Goal: Information Seeking & Learning: Learn about a topic

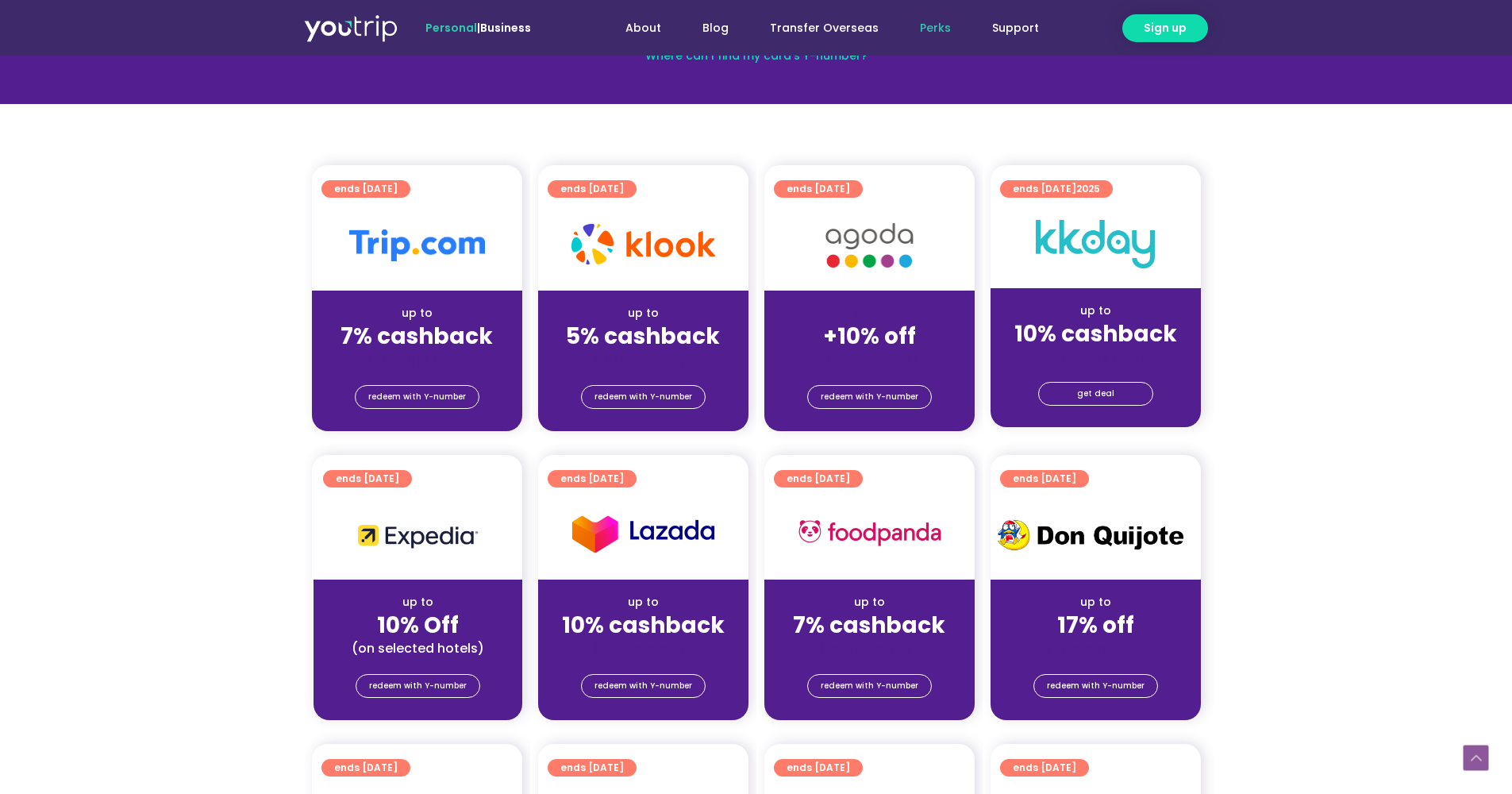
scroll to position [293, 0]
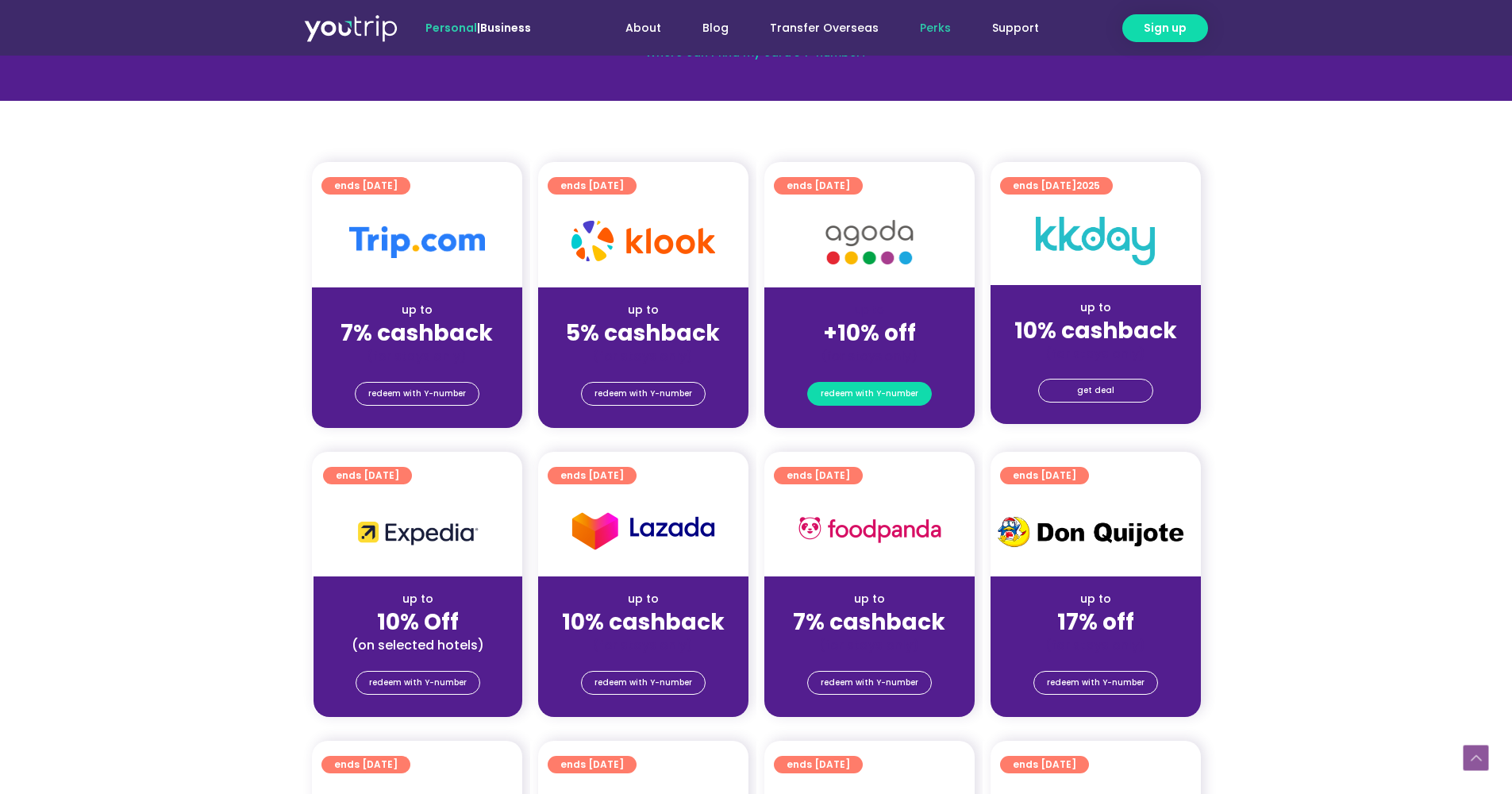
click at [881, 401] on span "redeem with Y-number" at bounding box center [870, 394] width 98 height 22
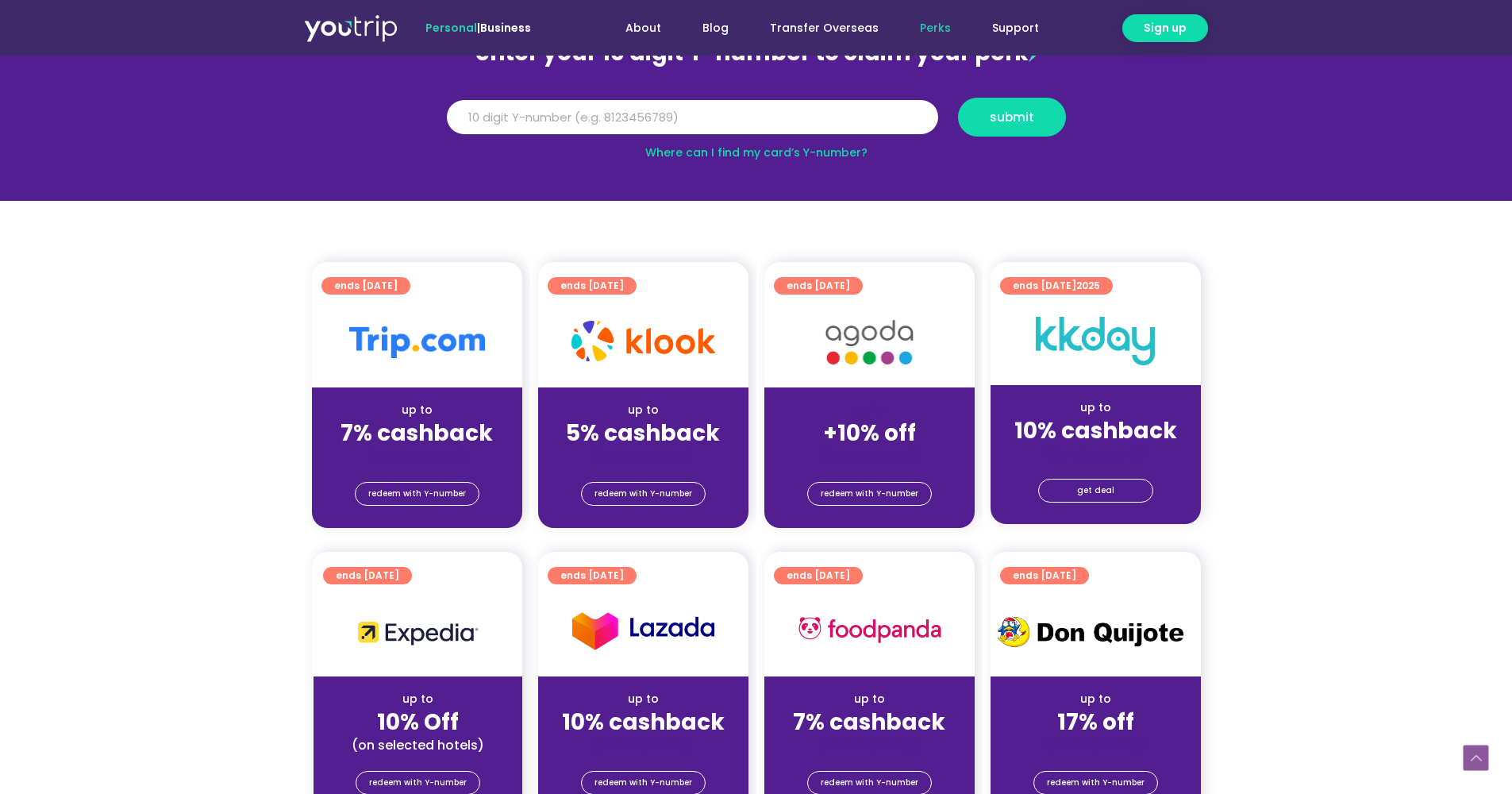
scroll to position [174, 0]
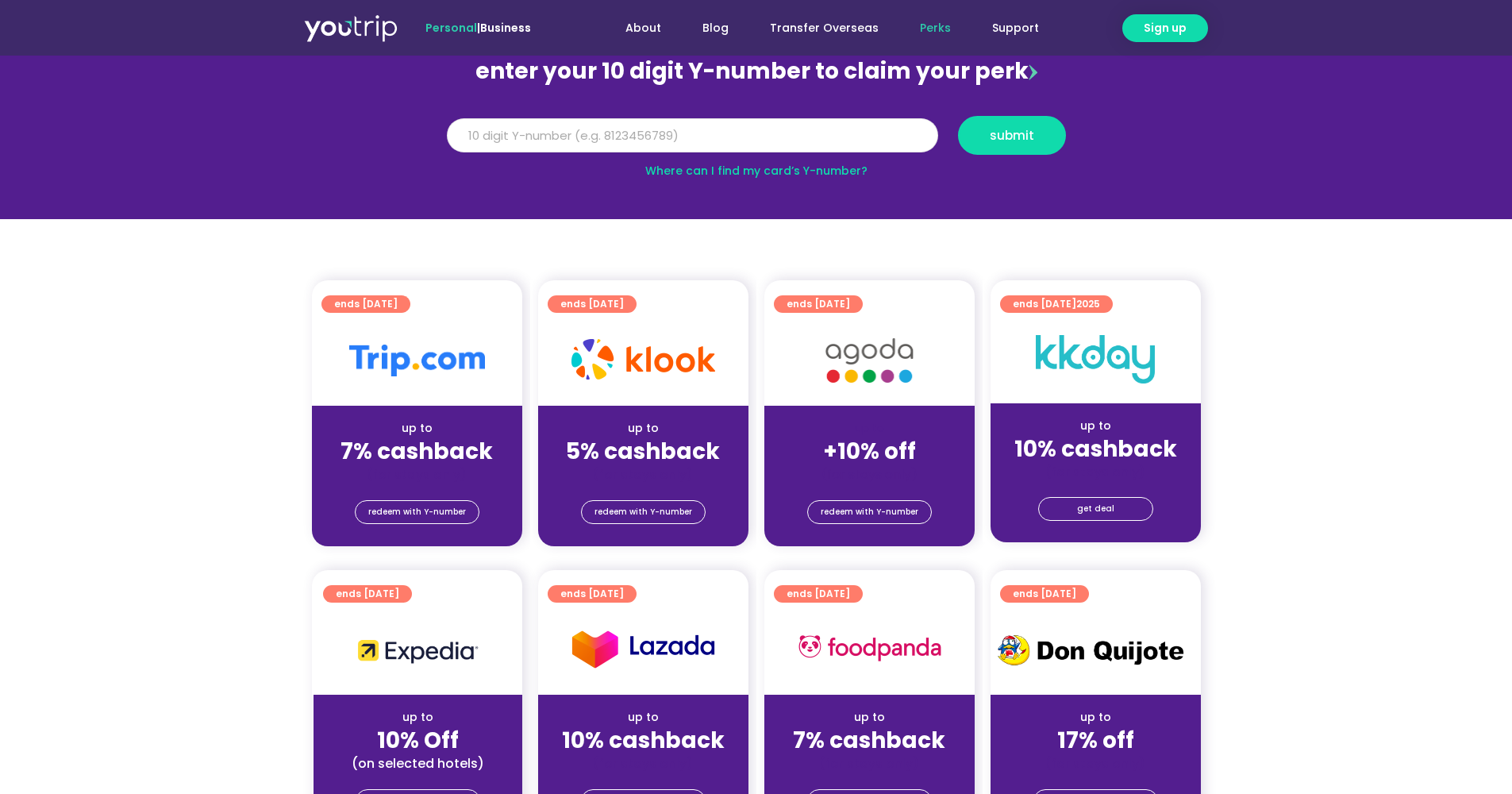
click at [630, 130] on input "Y Number" at bounding box center [693, 135] width 492 height 34
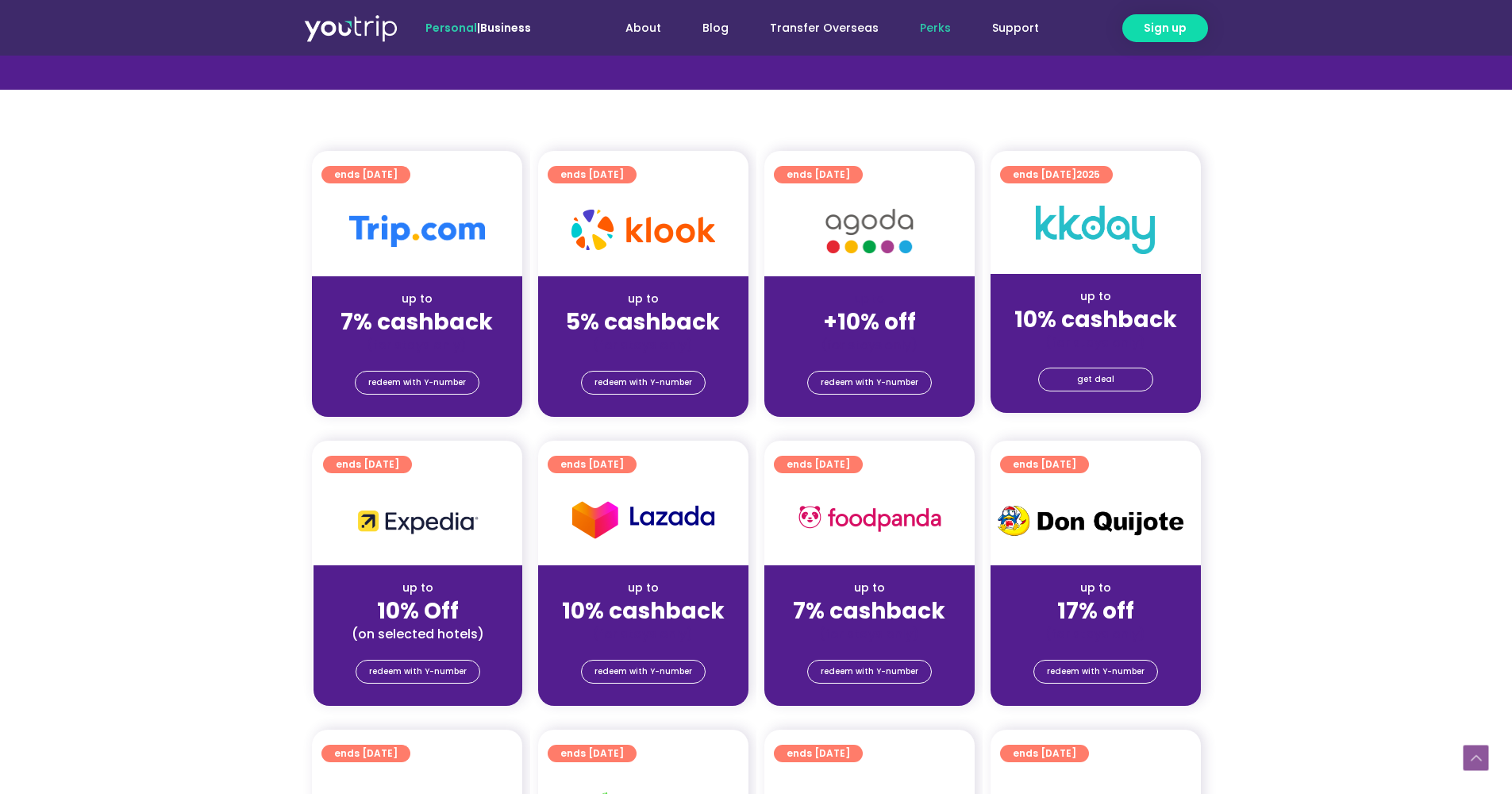
scroll to position [273, 0]
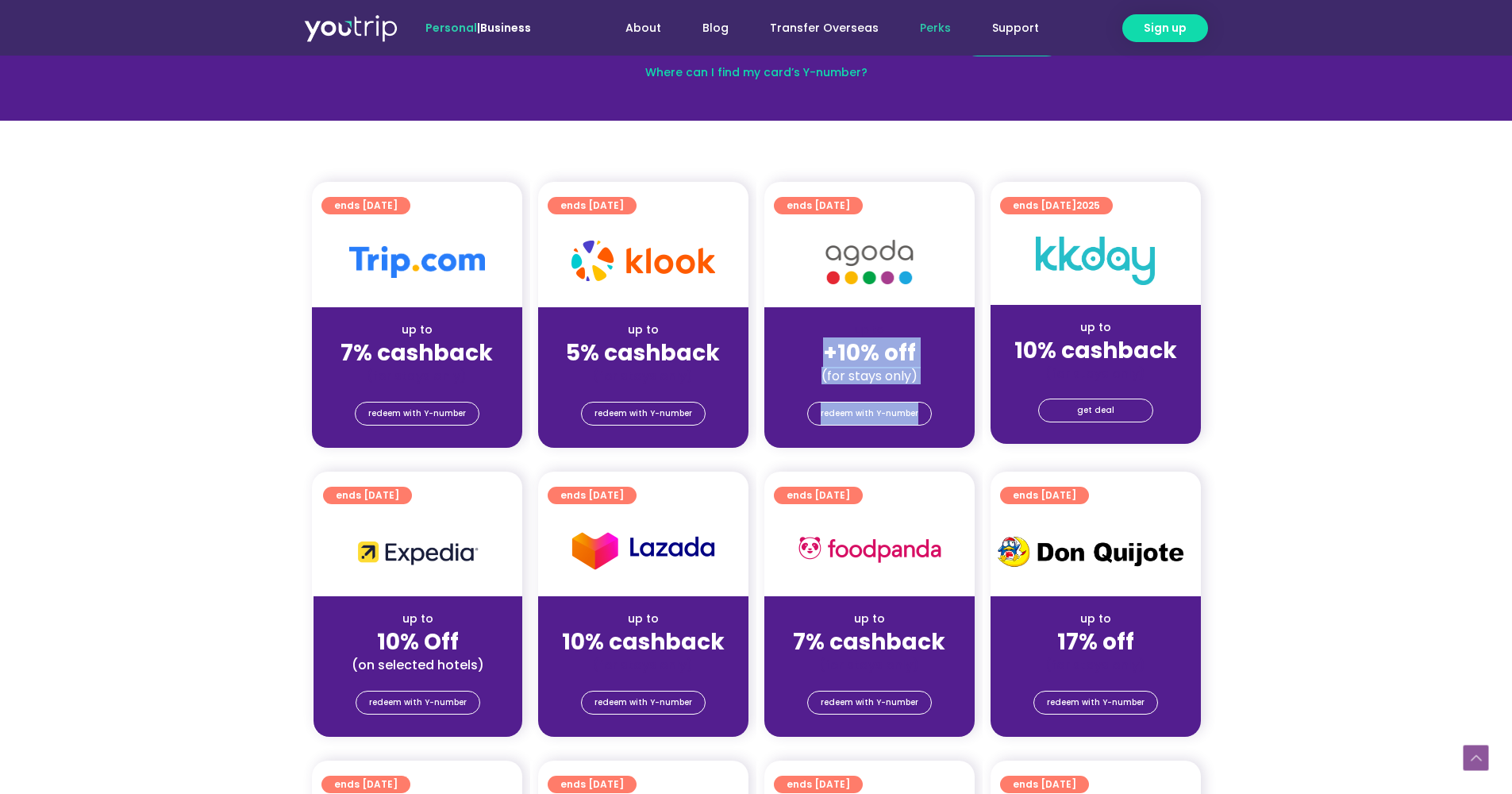
drag, startPoint x: 790, startPoint y: 346, endPoint x: 888, endPoint y: 442, distance: 137.2
click at [888, 442] on div "ends [DATE] up to +10% off (for stays only) redeem with Y-number" at bounding box center [870, 314] width 210 height 266
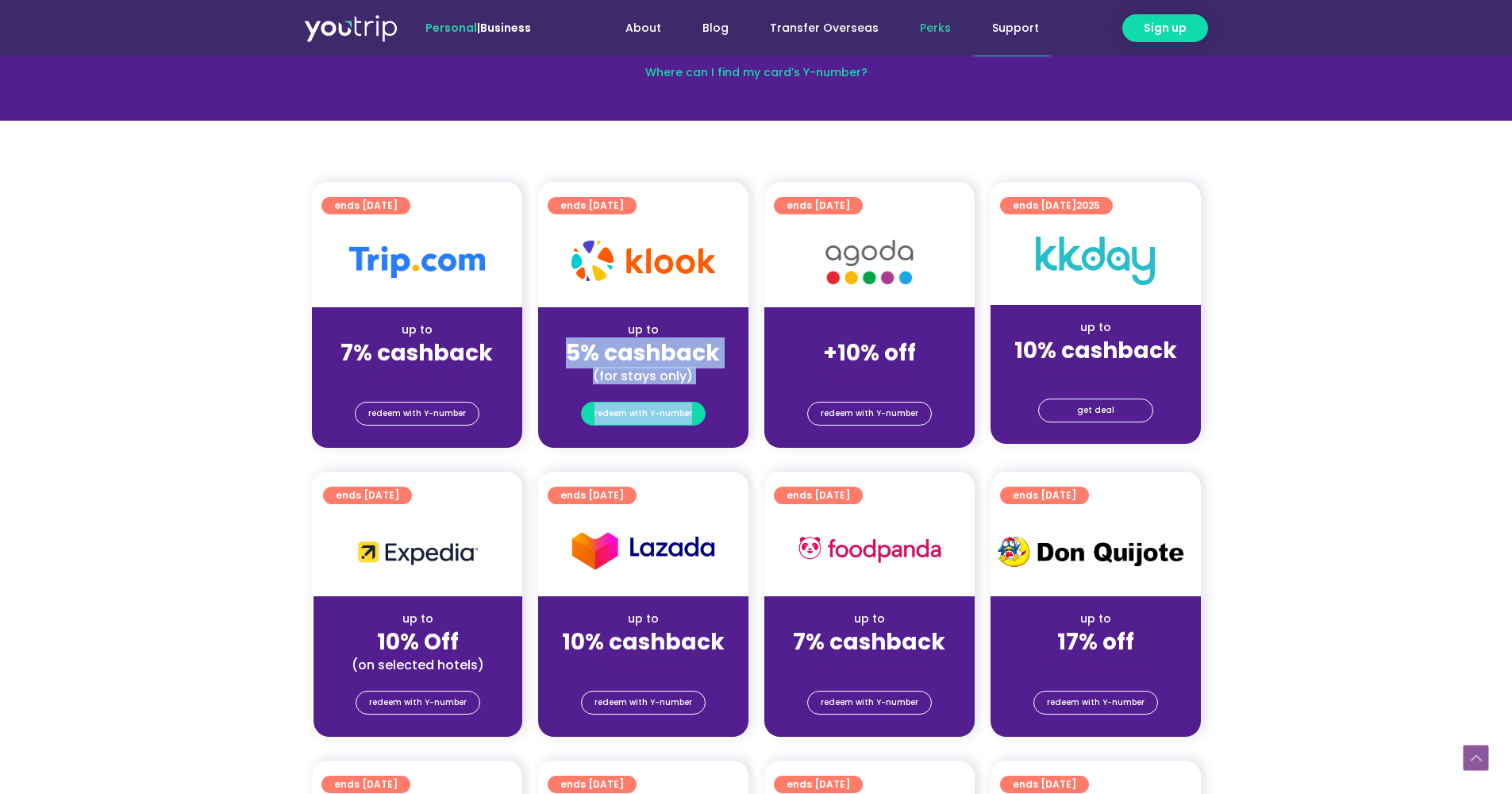
drag, startPoint x: 546, startPoint y: 338, endPoint x: 693, endPoint y: 415, distance: 165.9
click at [693, 415] on div "ends [DATE] up to 5% cashback (for stays only) redeem with Y-number" at bounding box center [643, 314] width 210 height 266
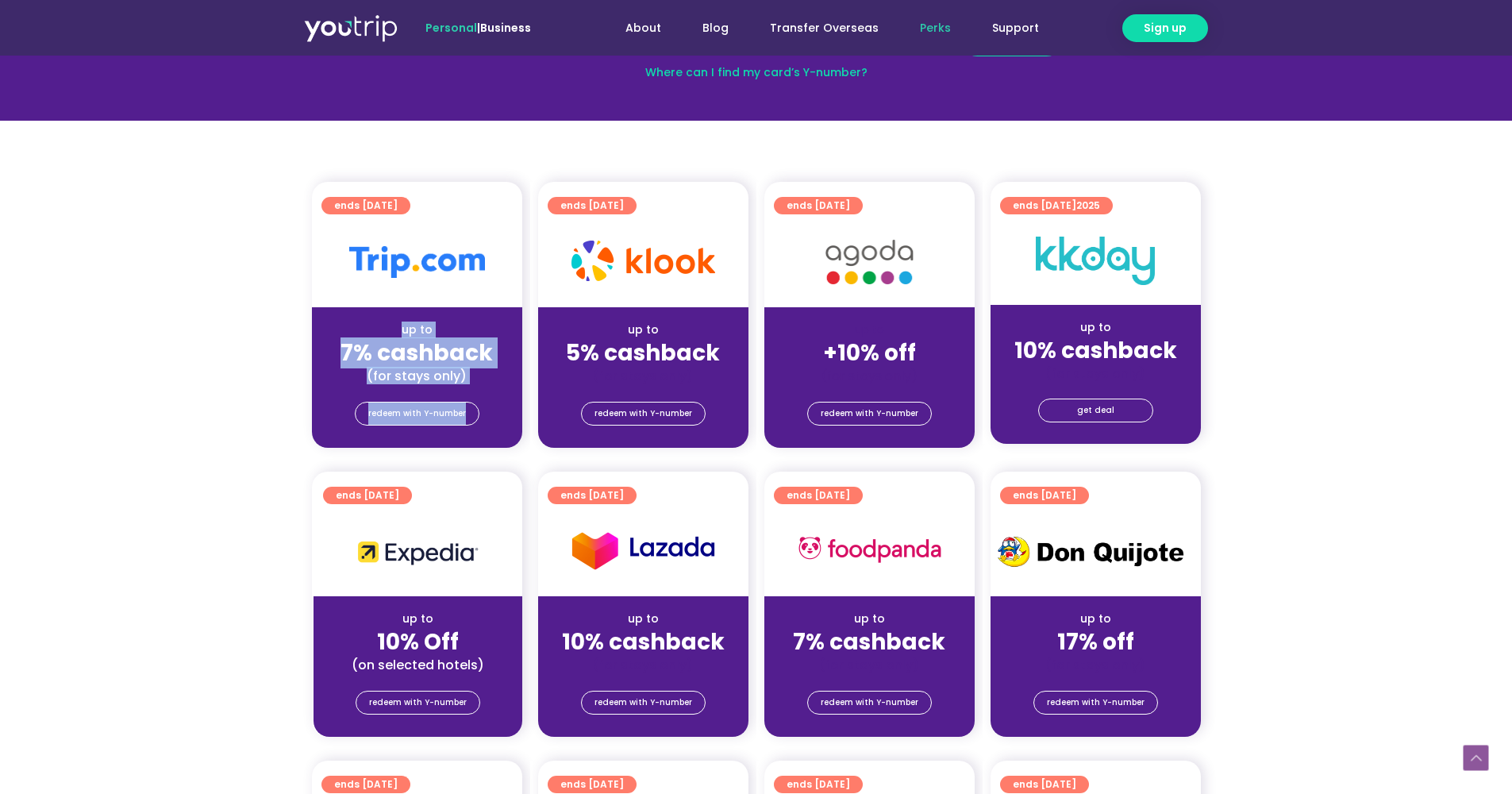
drag, startPoint x: 325, startPoint y: 314, endPoint x: 514, endPoint y: 420, distance: 216.7
click at [514, 420] on div "ends [DATE] up to 7% cashback (for stays only) redeem with Y-number" at bounding box center [417, 314] width 210 height 266
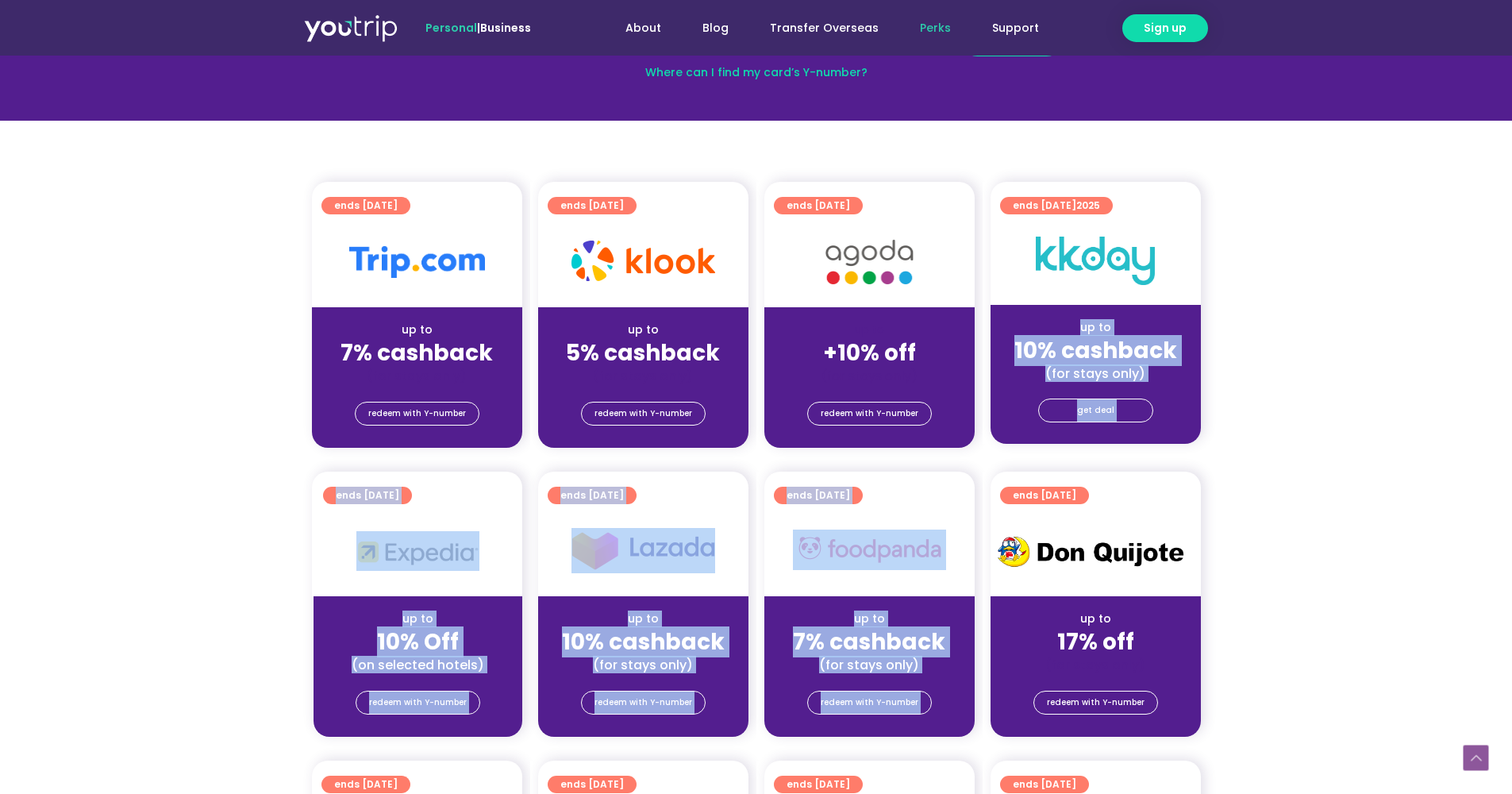
drag, startPoint x: 1006, startPoint y: 321, endPoint x: 1197, endPoint y: 469, distance: 241.6
click at [1302, 418] on section "ends [DATE] up to 7% cashback (for stays only) redeem with Y-number ends [DATE]…" at bounding box center [756, 324] width 1512 height 285
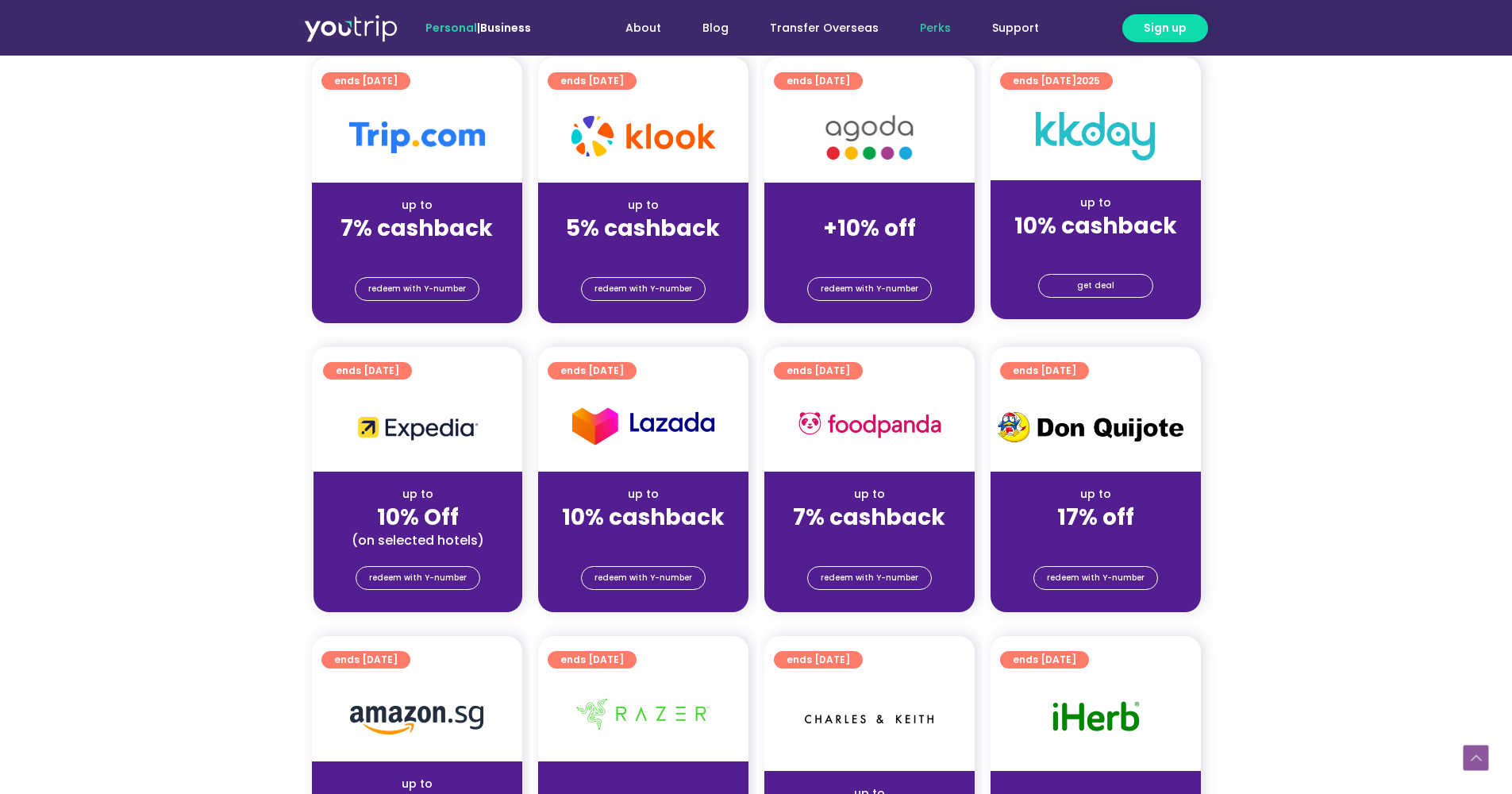
scroll to position [730, 0]
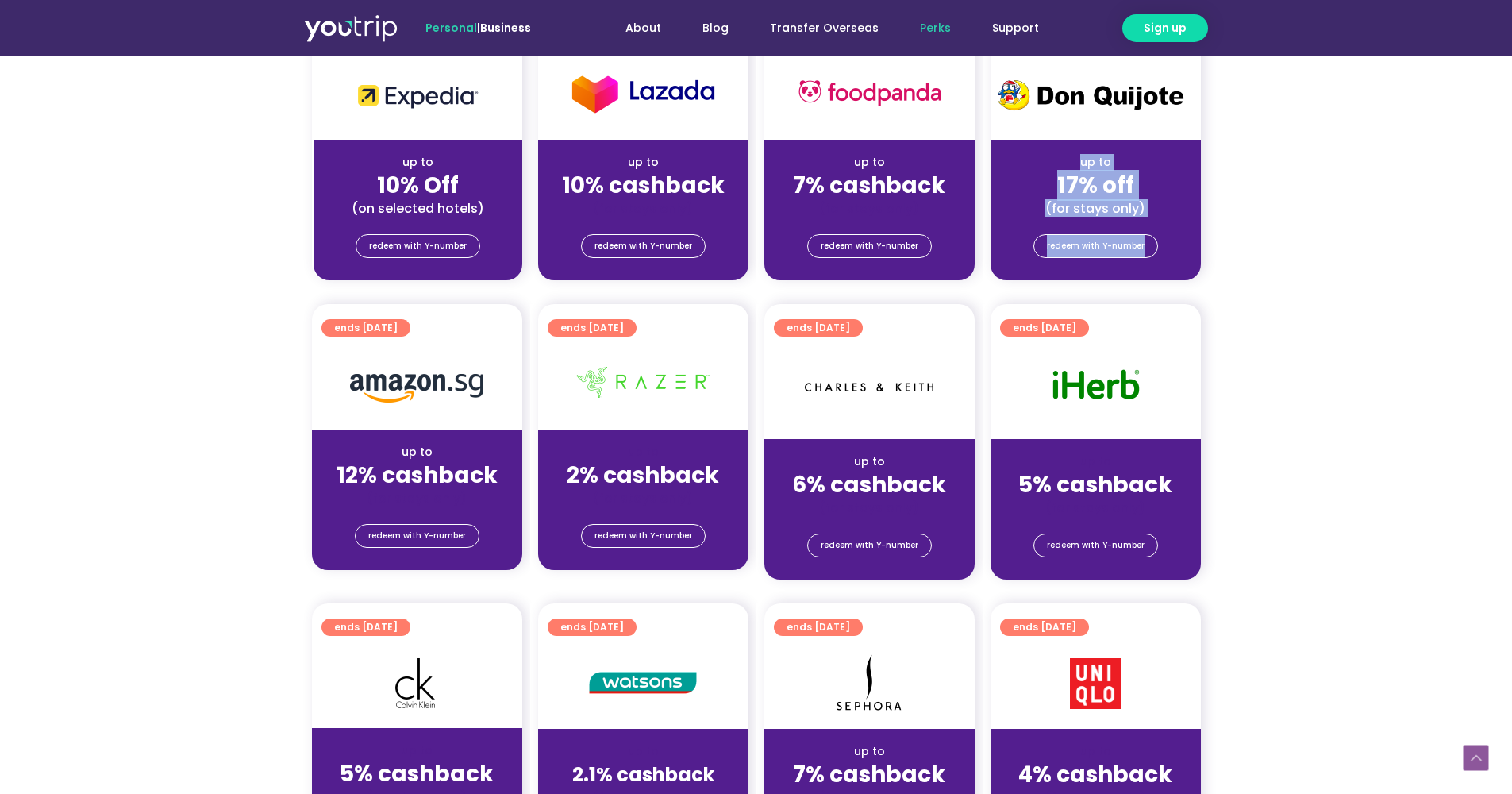
drag, startPoint x: 1016, startPoint y: 142, endPoint x: 1212, endPoint y: 279, distance: 239.1
click at [1212, 279] on section "ends [DATE] up to 10% Off (on selected hotels) redeem with Y-number ends [DATE]…" at bounding box center [756, 158] width 1512 height 285
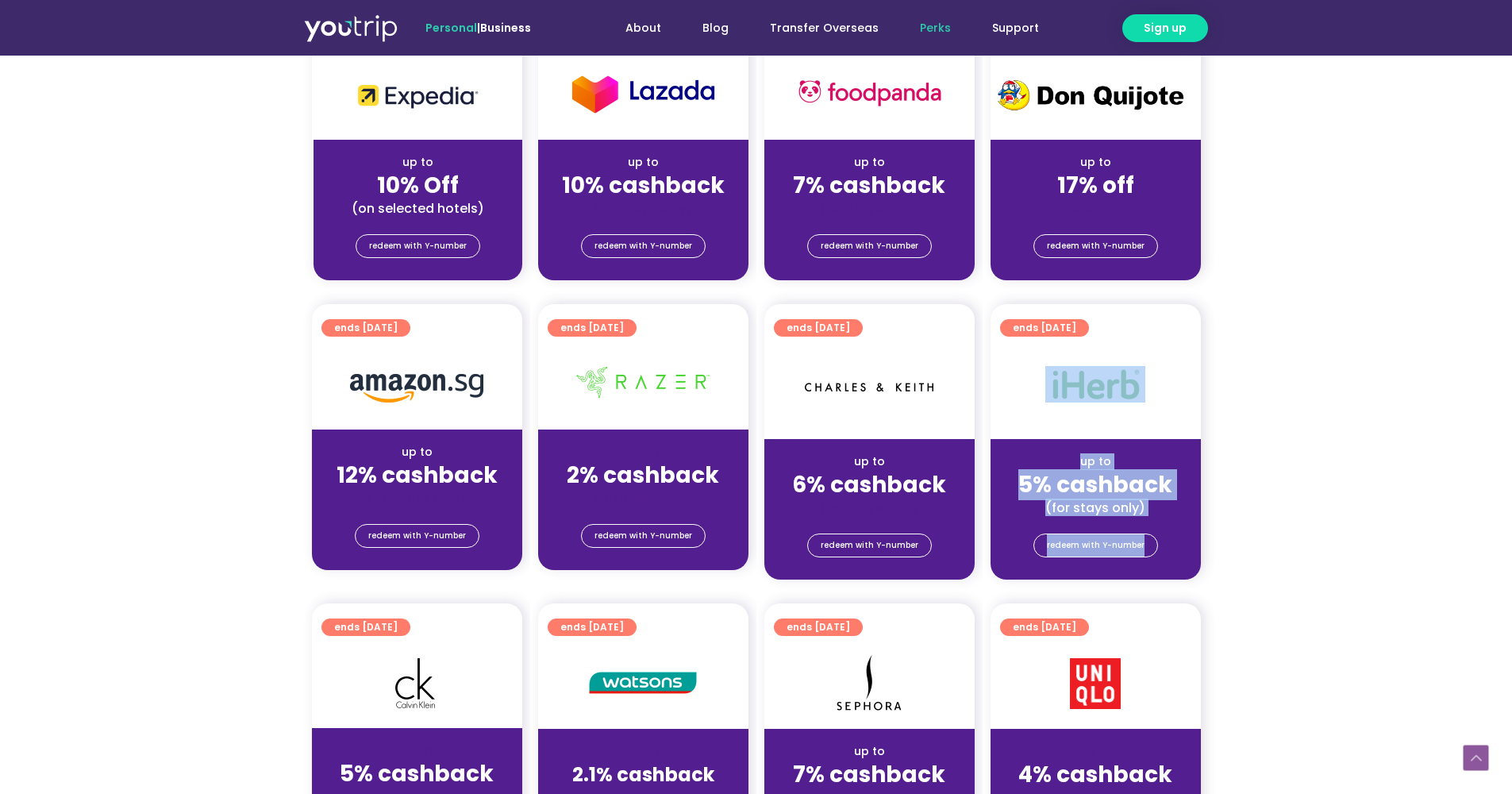
drag, startPoint x: 989, startPoint y: 417, endPoint x: 1260, endPoint y: 574, distance: 313.2
click at [1260, 574] on section "ends [DATE] up to 12% cashback (for stays only) redeem with Y-number ends [DATE…" at bounding box center [756, 451] width 1512 height 295
click at [1303, 481] on section "ends [DATE] up to 12% cashback (for stays only) redeem with Y-number ends [DATE…" at bounding box center [756, 451] width 1512 height 295
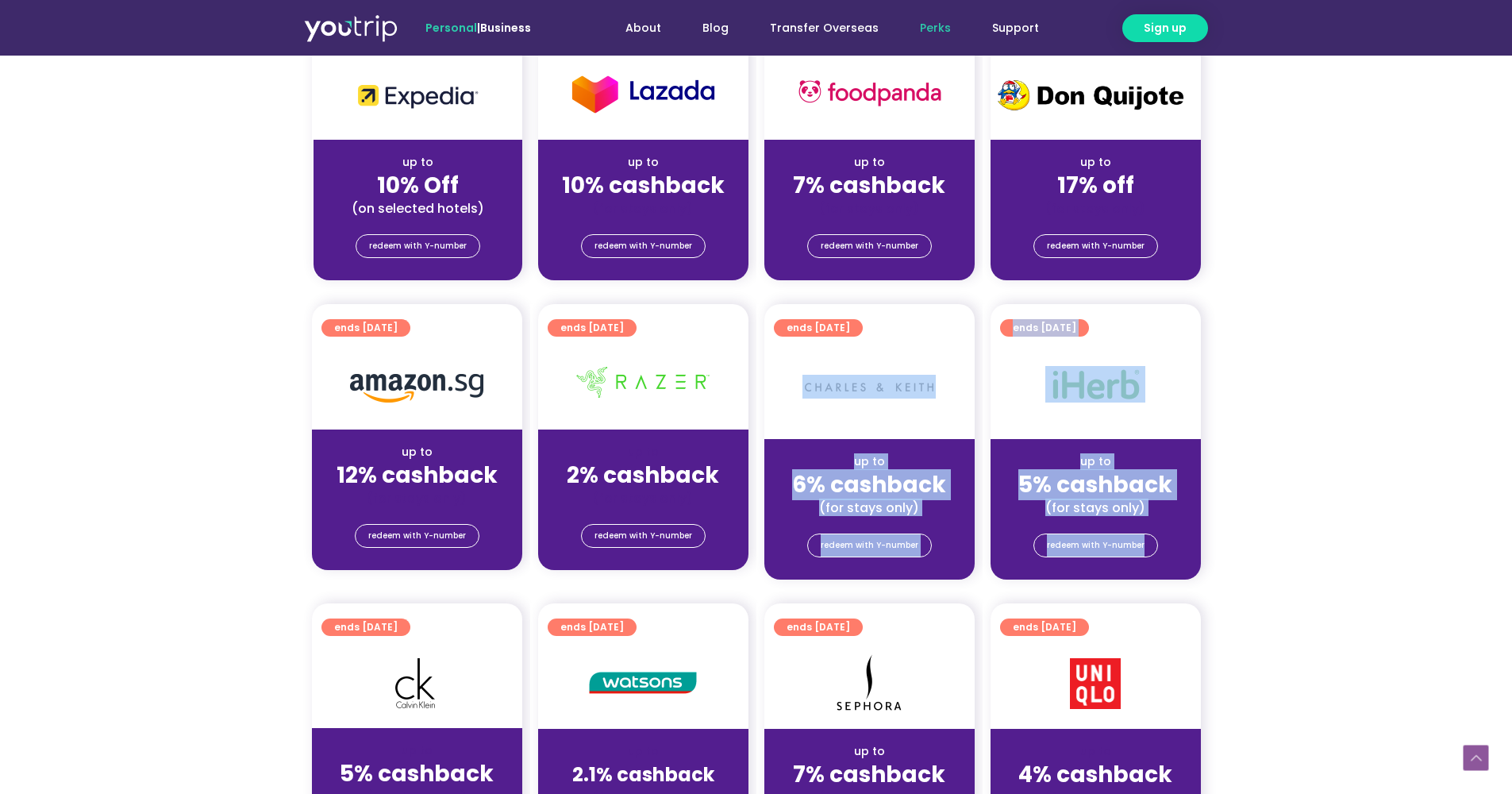
drag, startPoint x: 764, startPoint y: 426, endPoint x: 845, endPoint y: 510, distance: 116.7
click at [1000, 565] on div "ends [DATE] up to 12% cashback (for stays only) redeem with Y-number ends [DATE…" at bounding box center [756, 451] width 904 height 295
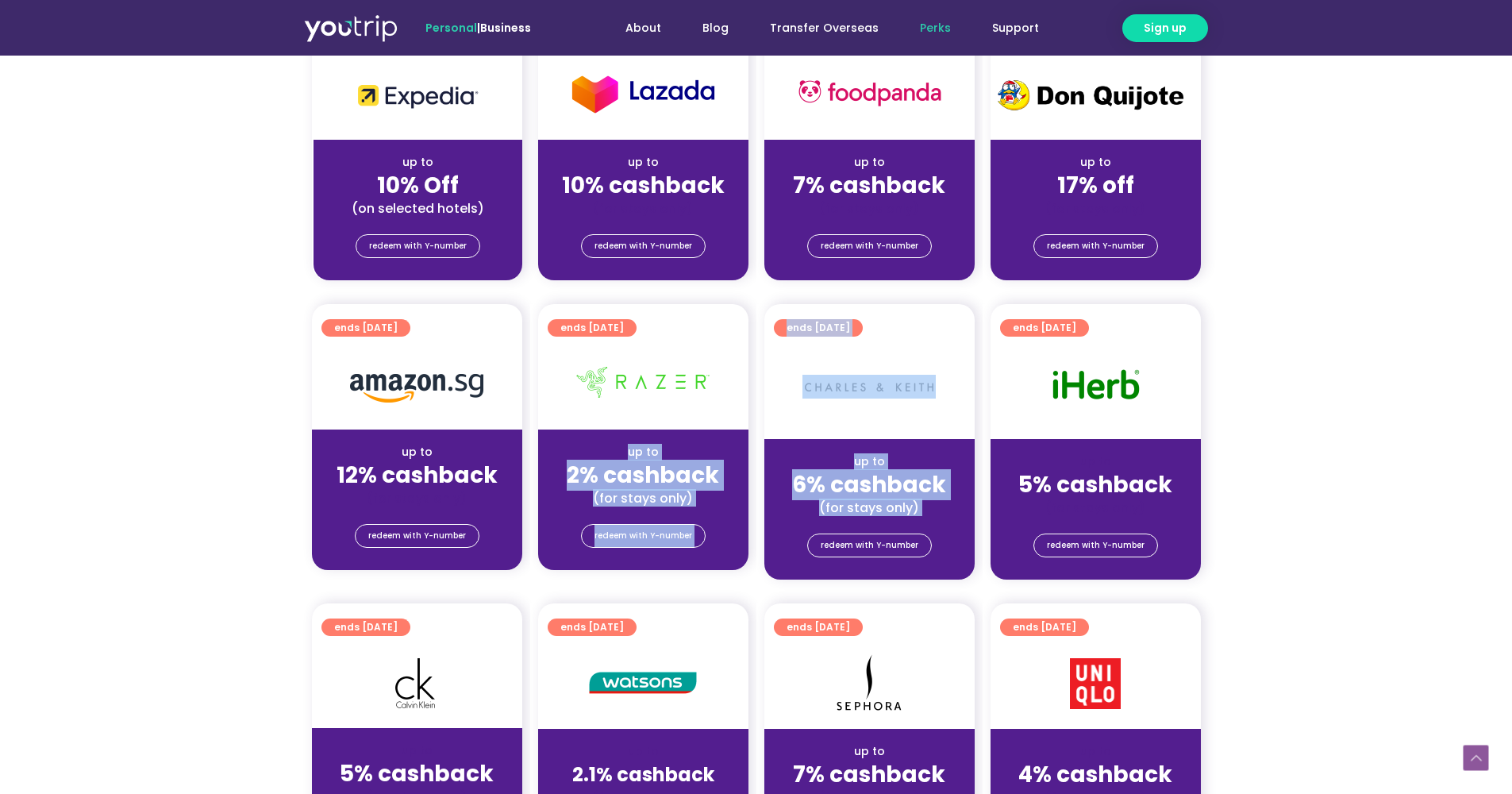
drag, startPoint x: 555, startPoint y: 440, endPoint x: 727, endPoint y: 517, distance: 188.4
click at [762, 533] on div "ends [DATE] up to 12% cashback (for stays only) redeem with Y-number ends [DATE…" at bounding box center [756, 451] width 904 height 295
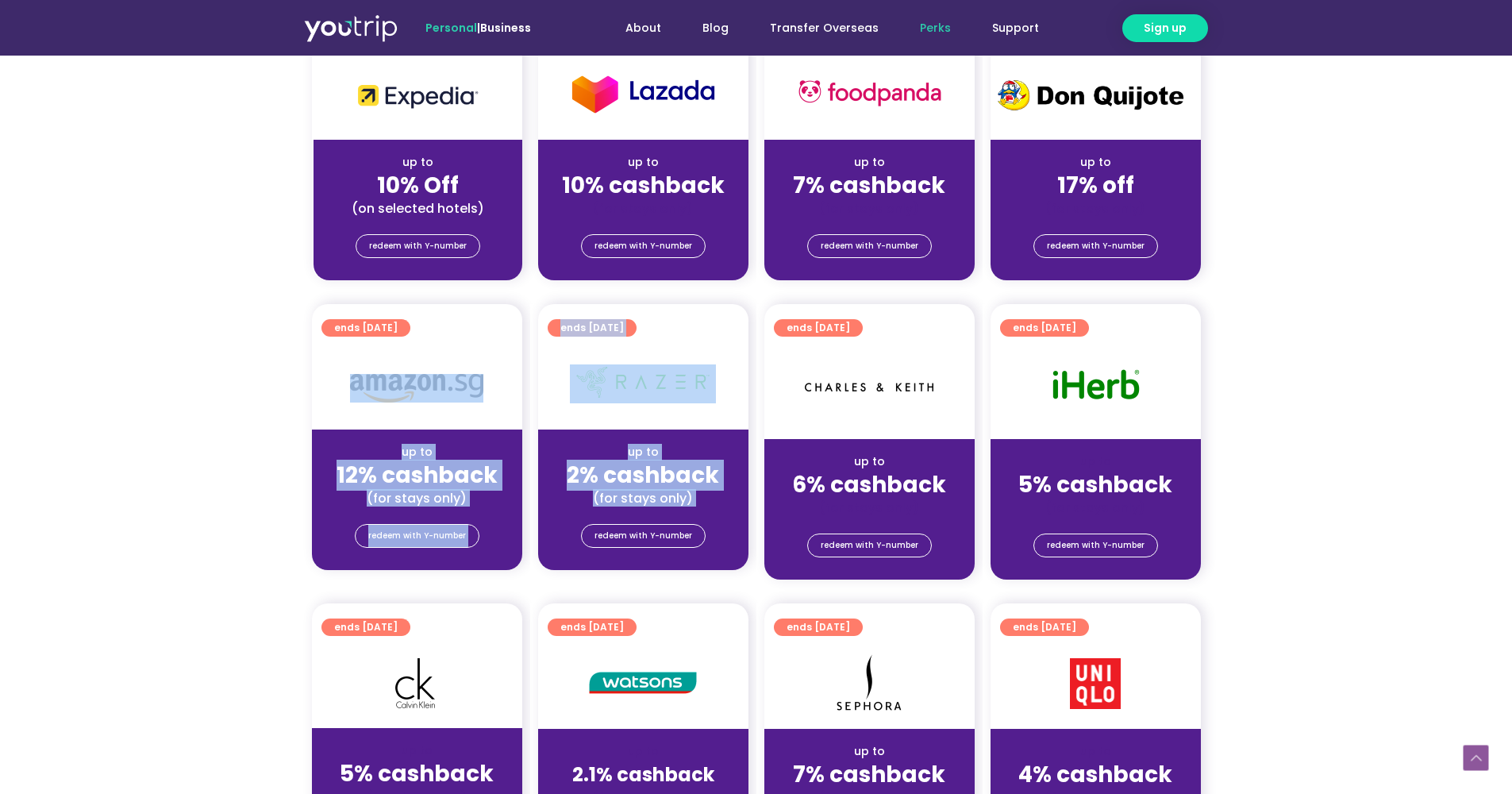
drag, startPoint x: 333, startPoint y: 418, endPoint x: 575, endPoint y: 529, distance: 266.2
click at [555, 540] on div "ends [DATE] up to 12% cashback (for stays only) redeem with Y-number ends [DATE…" at bounding box center [756, 451] width 904 height 295
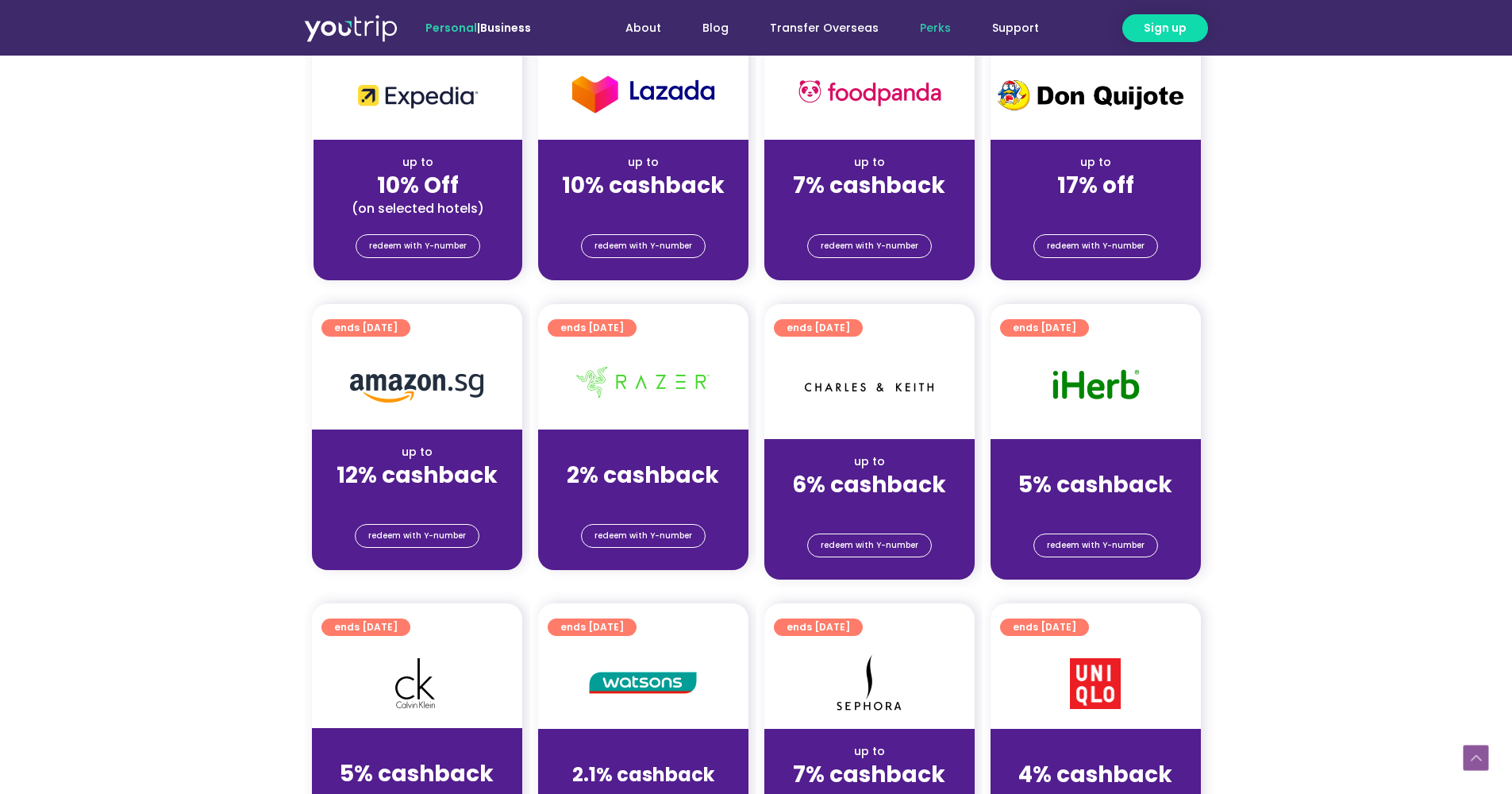
click at [1282, 485] on section "ends [DATE] up to 12% cashback (for stays only) redeem with Y-number ends [DATE…" at bounding box center [756, 451] width 1512 height 295
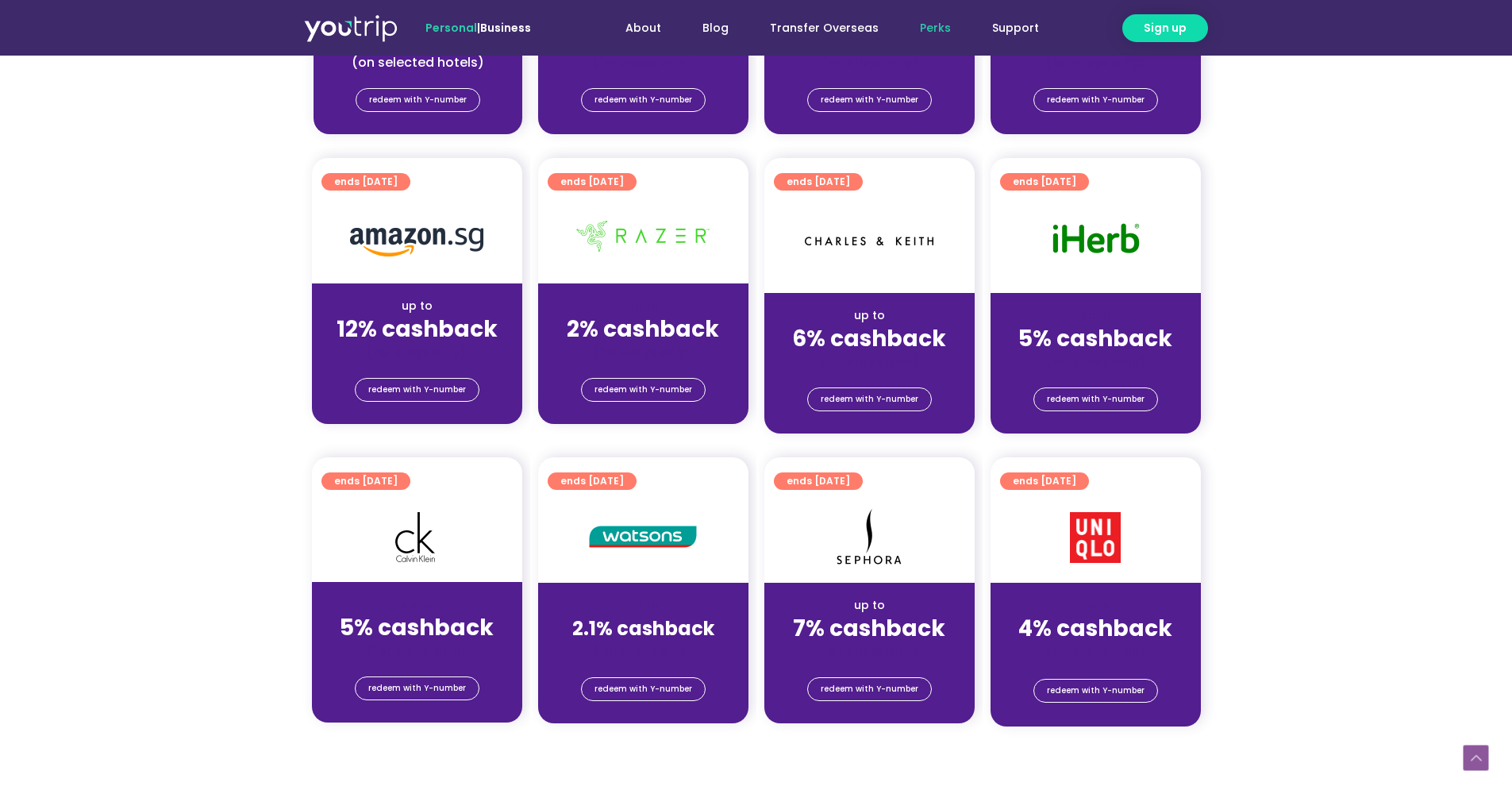
scroll to position [1011, 0]
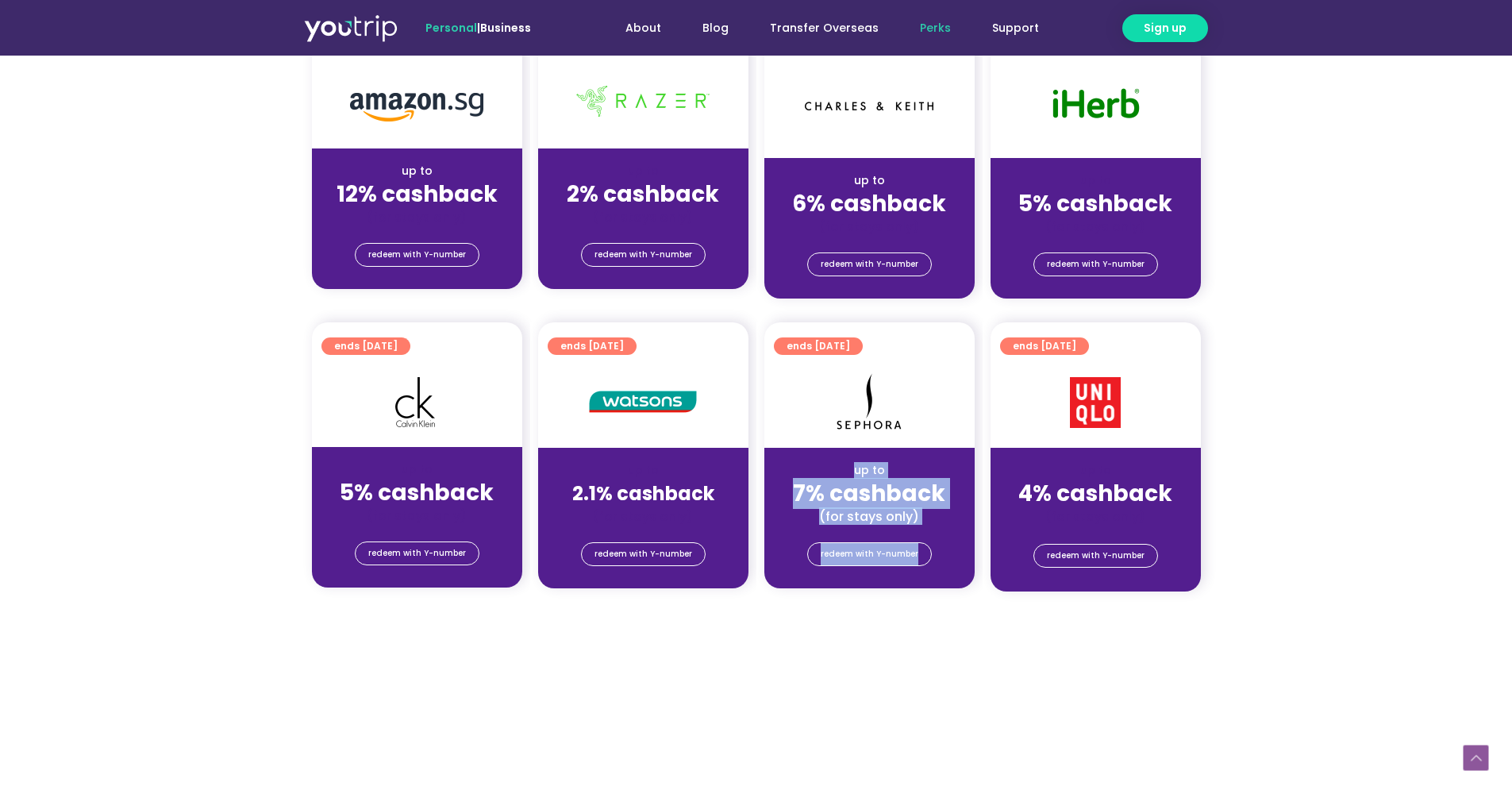
drag, startPoint x: 778, startPoint y: 451, endPoint x: 896, endPoint y: 520, distance: 136.7
click at [943, 565] on div "ends [DATE] up to 7% cashback (for stays only) redeem with Y-number" at bounding box center [870, 455] width 210 height 266
click at [611, 615] on div "ends [DATE] up to 4.5% cashback (for stays only) redeem with Y-number" at bounding box center [756, 624] width 904 height 19
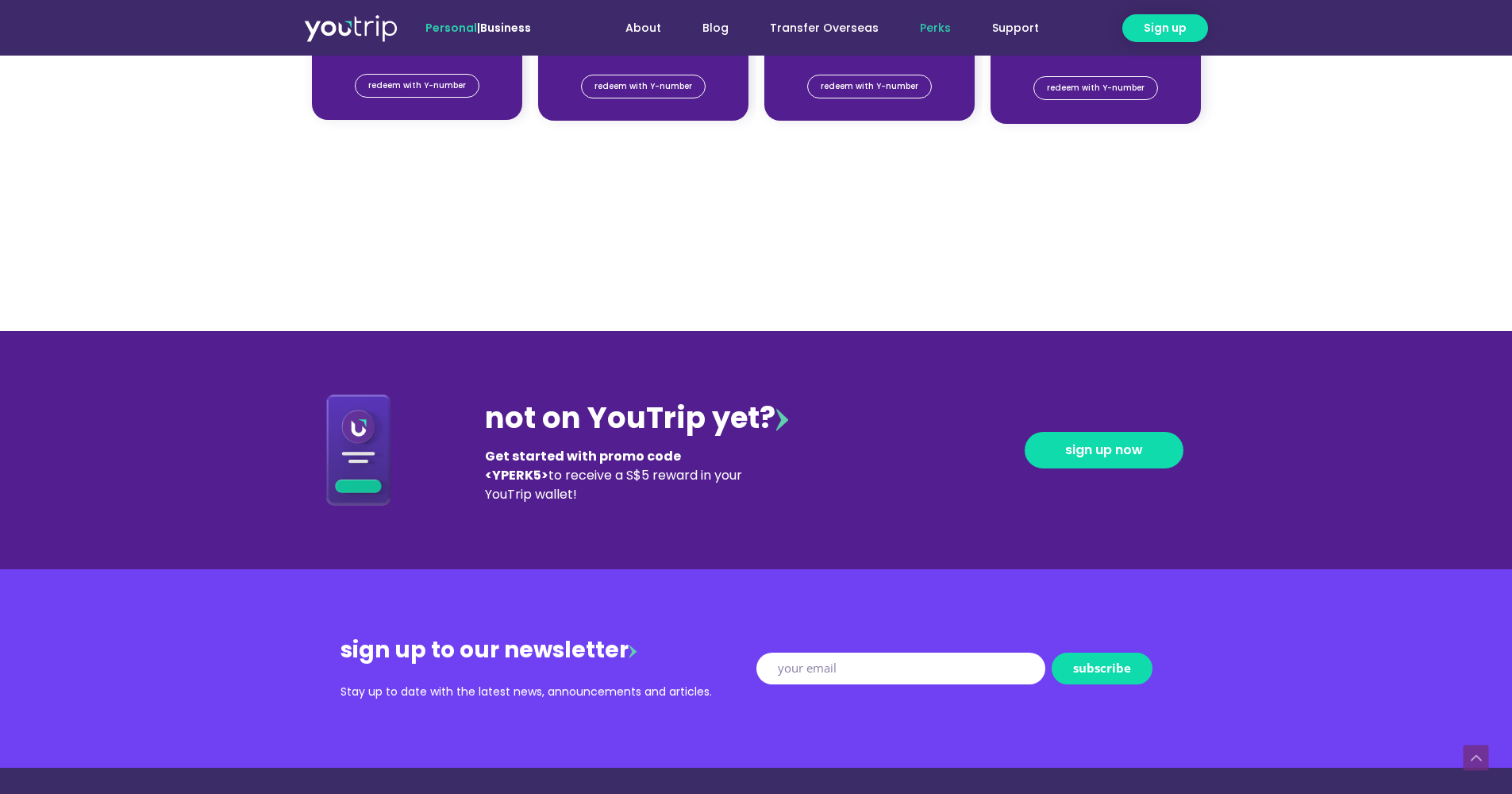
scroll to position [0, 0]
